Goal: Task Accomplishment & Management: Complete application form

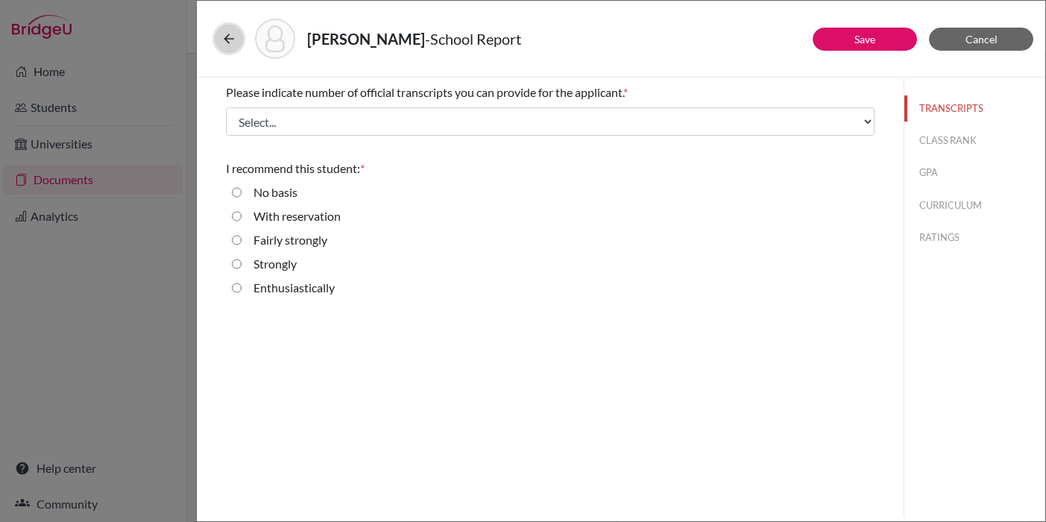
click at [230, 48] on button at bounding box center [229, 39] width 28 height 28
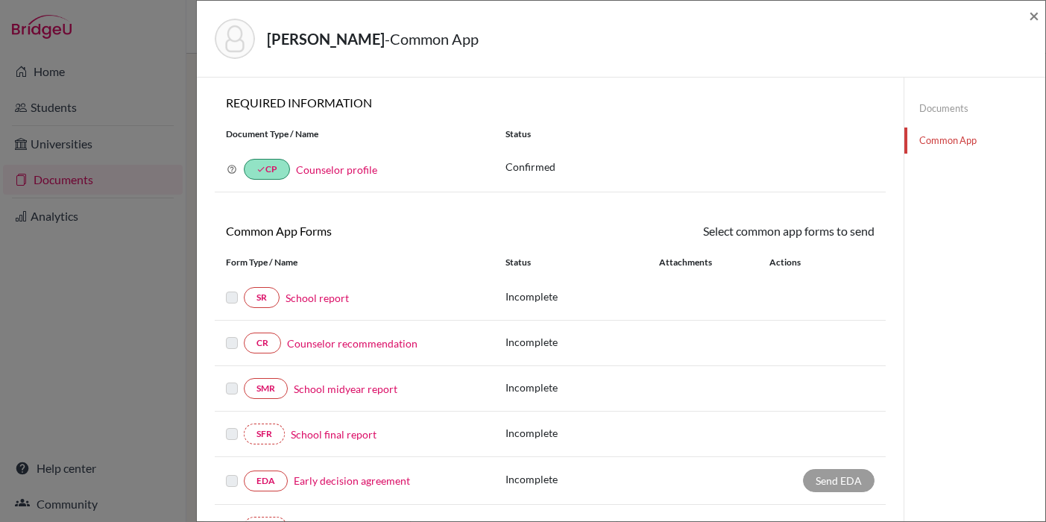
click at [953, 121] on div "Documents Common App" at bounding box center [974, 125] width 141 height 94
click at [950, 95] on div "Documents Common App" at bounding box center [974, 125] width 141 height 94
click at [951, 113] on link "Documents" at bounding box center [974, 108] width 141 height 26
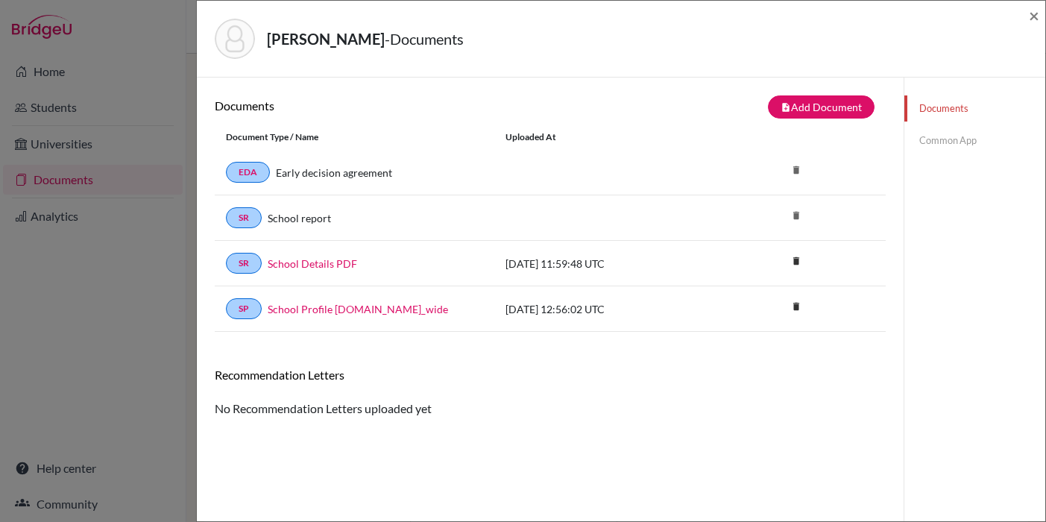
click at [938, 136] on link "Common App" at bounding box center [974, 140] width 141 height 26
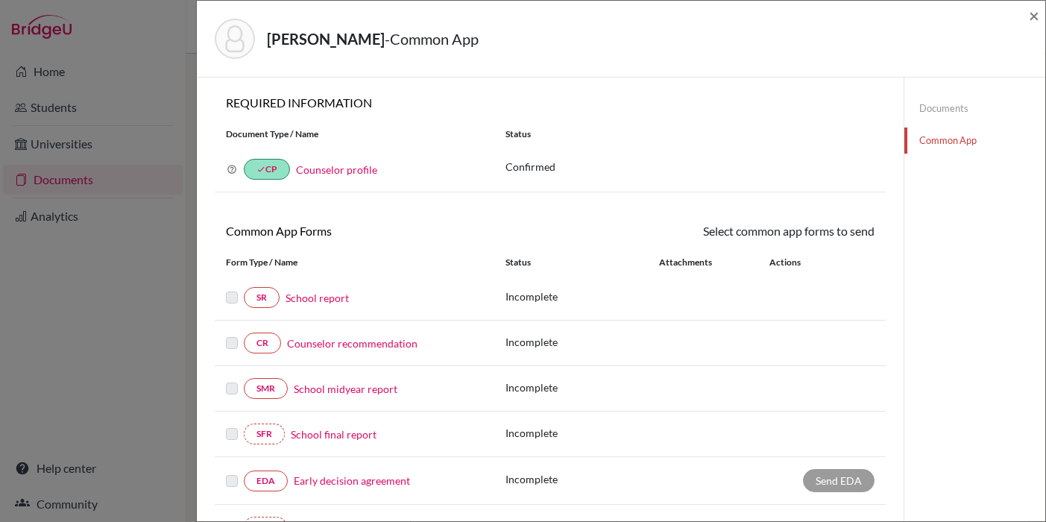
click at [344, 297] on link "School report" at bounding box center [316, 298] width 63 height 16
